Goal: Information Seeking & Learning: Check status

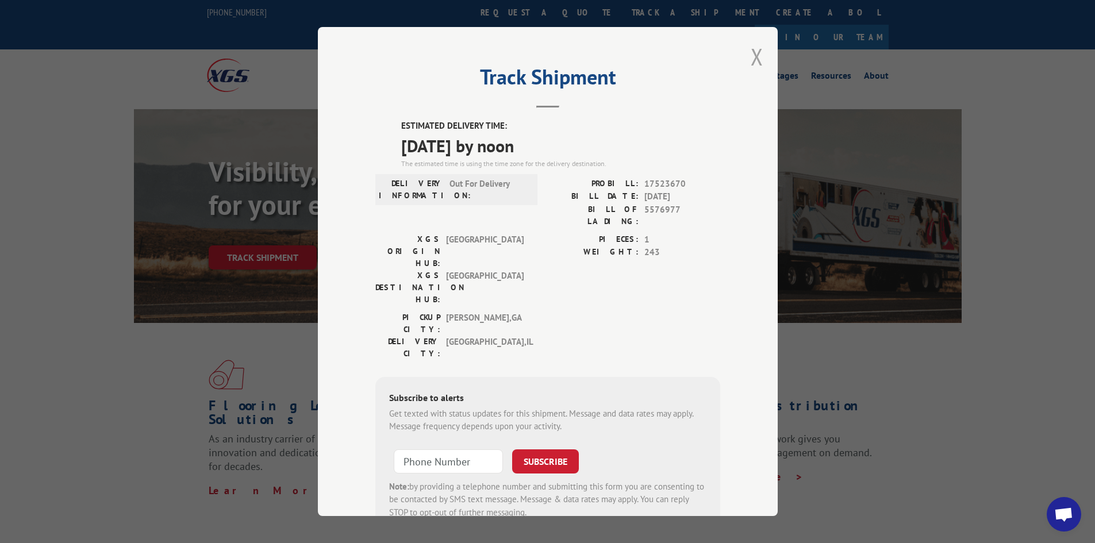
click at [752, 55] on button "Close modal" at bounding box center [756, 56] width 13 height 30
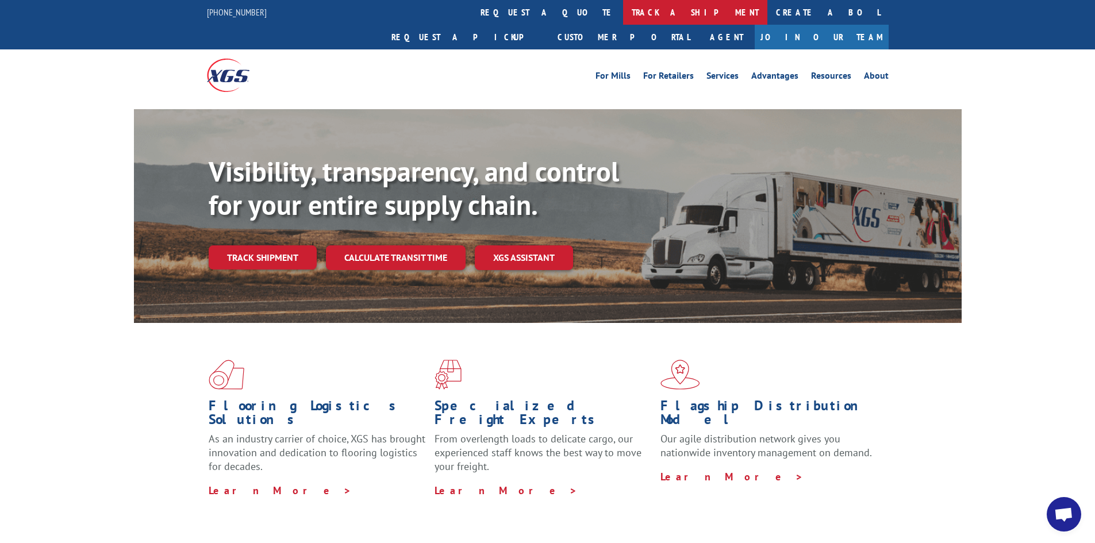
click at [623, 8] on link "track a shipment" at bounding box center [695, 12] width 144 height 25
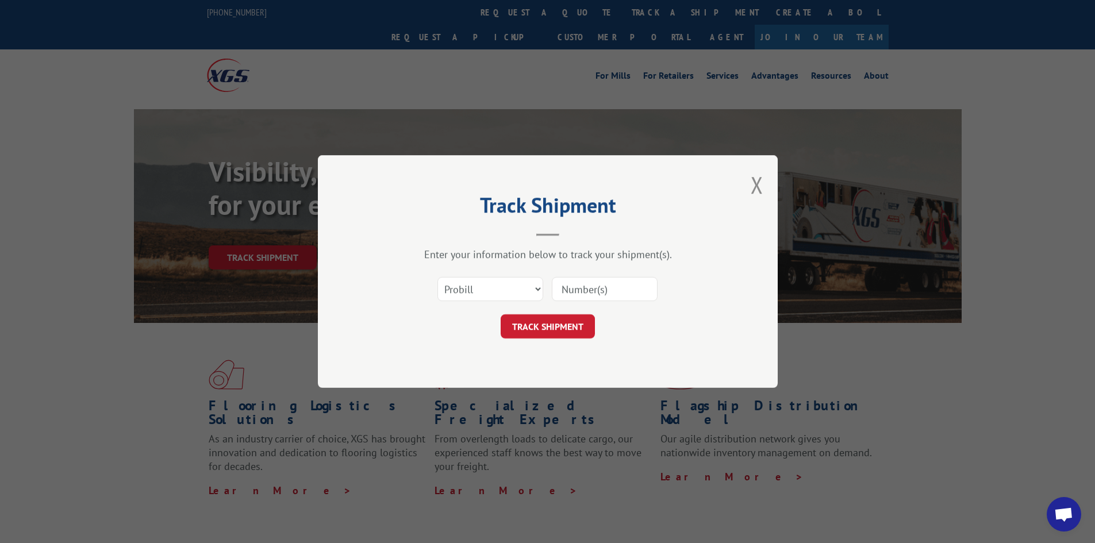
drag, startPoint x: 620, startPoint y: 292, endPoint x: 650, endPoint y: 287, distance: 31.0
click at [635, 287] on input at bounding box center [605, 289] width 106 height 24
type input "17523670"
click at [500, 314] on button "TRACK SHIPMENT" at bounding box center [547, 326] width 94 height 24
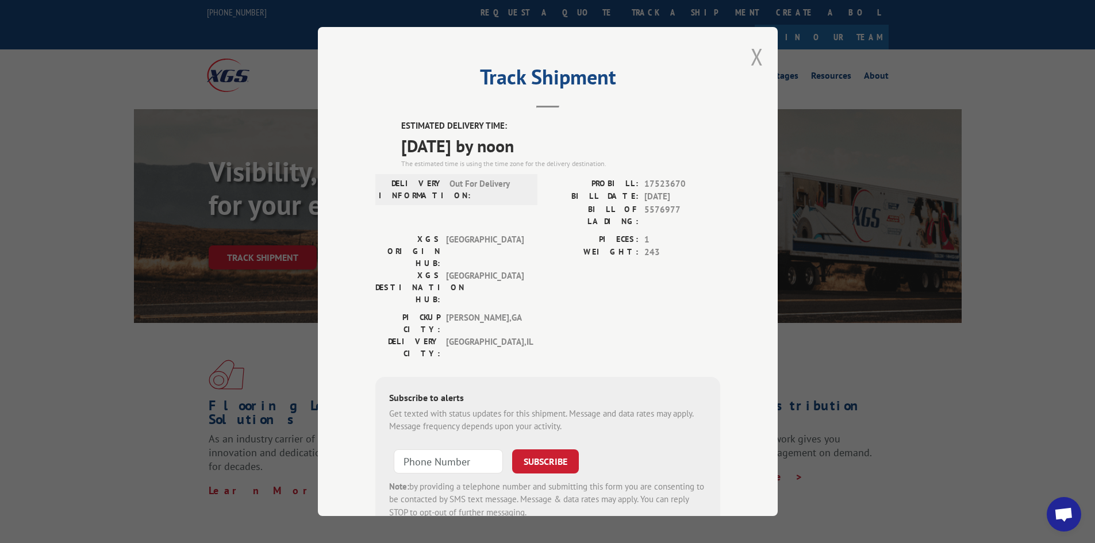
click at [750, 60] on button "Close modal" at bounding box center [756, 56] width 13 height 30
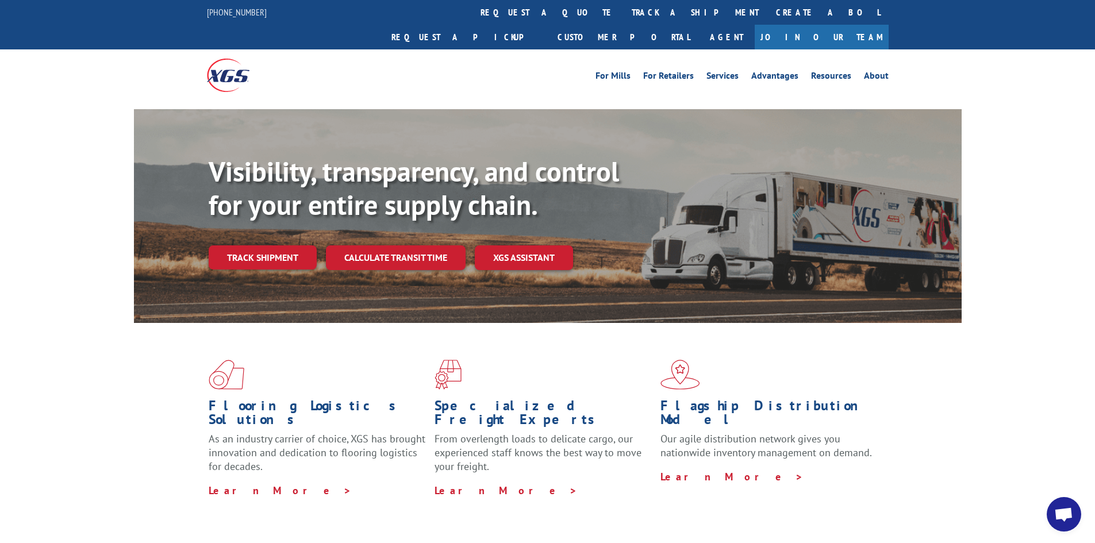
click at [623, 20] on link "track a shipment" at bounding box center [695, 12] width 144 height 25
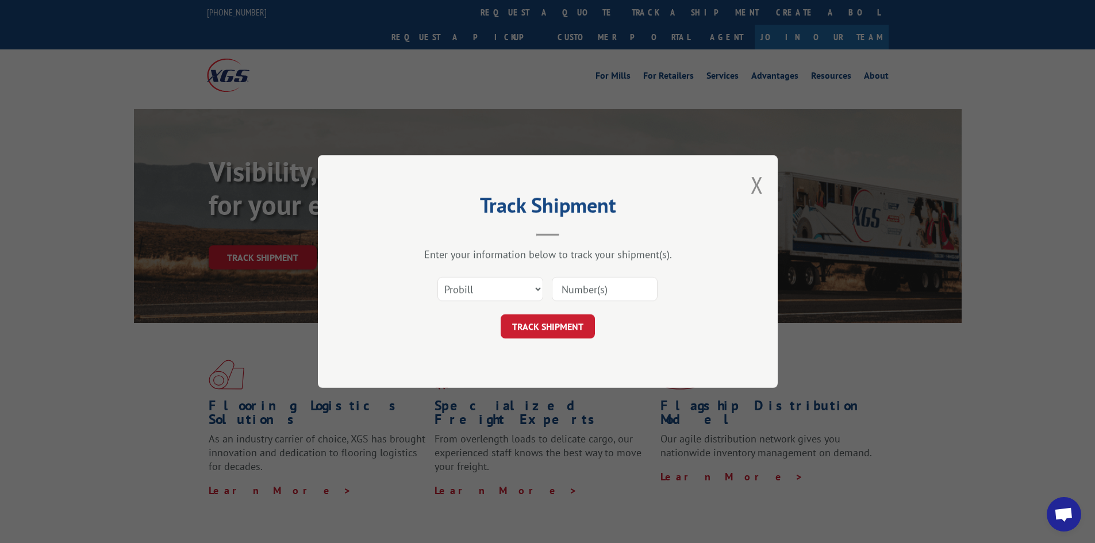
click at [614, 290] on input at bounding box center [605, 289] width 106 height 24
paste input "17480979"
type input "17480979"
click at [538, 334] on button "TRACK SHIPMENT" at bounding box center [547, 326] width 94 height 24
